Goal: Find specific page/section: Find specific page/section

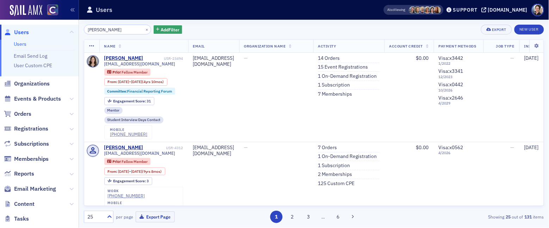
drag, startPoint x: 29, startPoint y: 32, endPoint x: 60, endPoint y: 30, distance: 31.4
click at [30, 32] on span "Users" at bounding box center [39, 32] width 79 height 15
drag, startPoint x: 118, startPoint y: 30, endPoint x: 61, endPoint y: 23, distance: 56.8
click at [61, 23] on div "Users Users Email Send Log User Custom CPE Organizations Events & Products Orde…" at bounding box center [274, 114] width 549 height 228
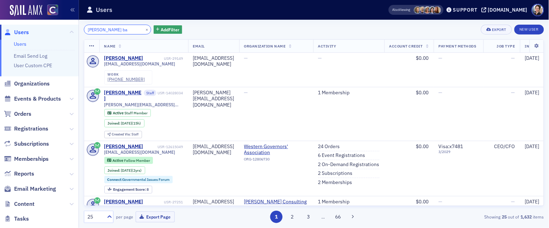
type input "[PERSON_NAME] ba"
click at [114, 109] on div "Active Staff Member" at bounding box center [127, 113] width 47 height 8
click at [130, 111] on span "Staff Member" at bounding box center [135, 113] width 23 height 5
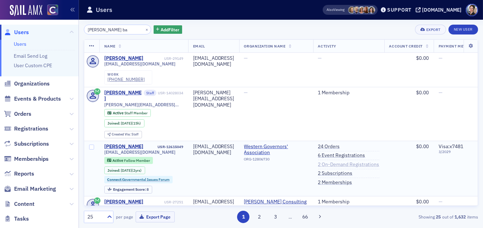
scroll to position [0, 1]
click at [352, 170] on link "2 Subscriptions" at bounding box center [334, 173] width 35 height 6
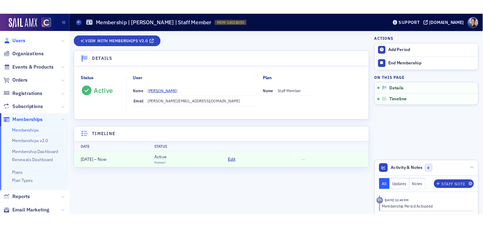
scroll to position [3, 0]
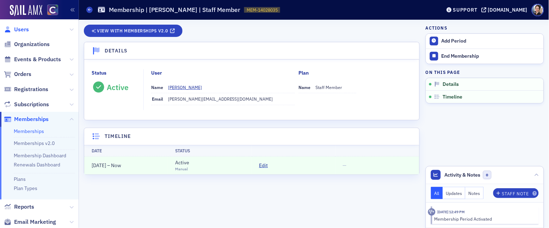
click at [20, 30] on span "Users" at bounding box center [21, 30] width 15 height 8
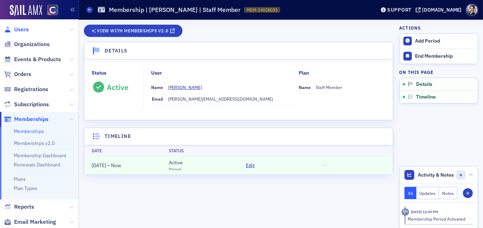
click at [24, 27] on span "Users" at bounding box center [21, 30] width 15 height 8
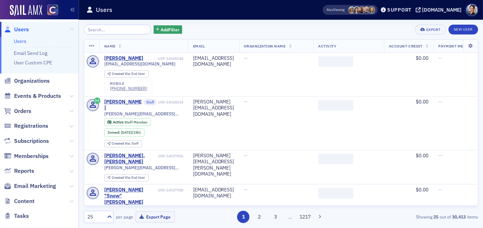
click at [121, 29] on input "search" at bounding box center [117, 30] width 67 height 10
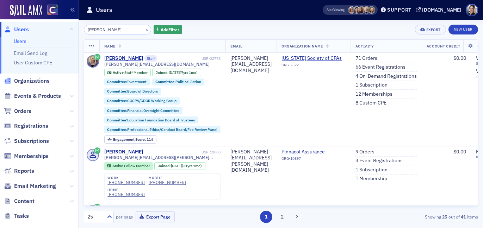
type input "alicia geli"
